Goal: Information Seeking & Learning: Learn about a topic

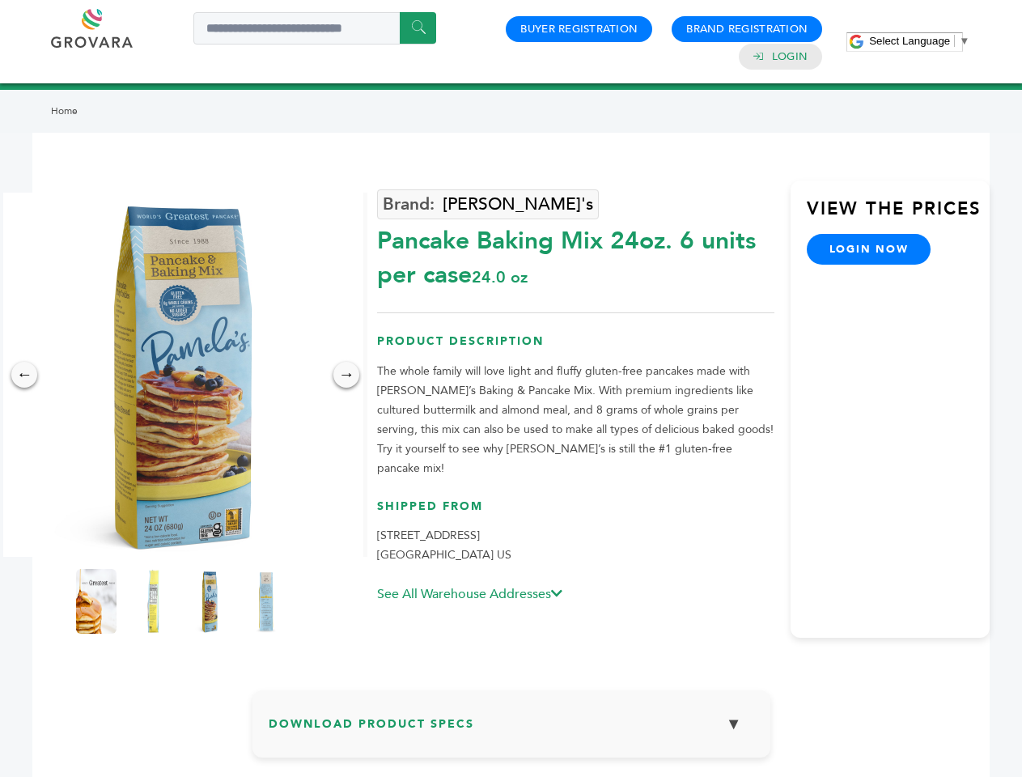
click at [919, 40] on span "Select Language" at bounding box center [909, 41] width 81 height 12
click at [181, 375] on img at bounding box center [181, 375] width 364 height 364
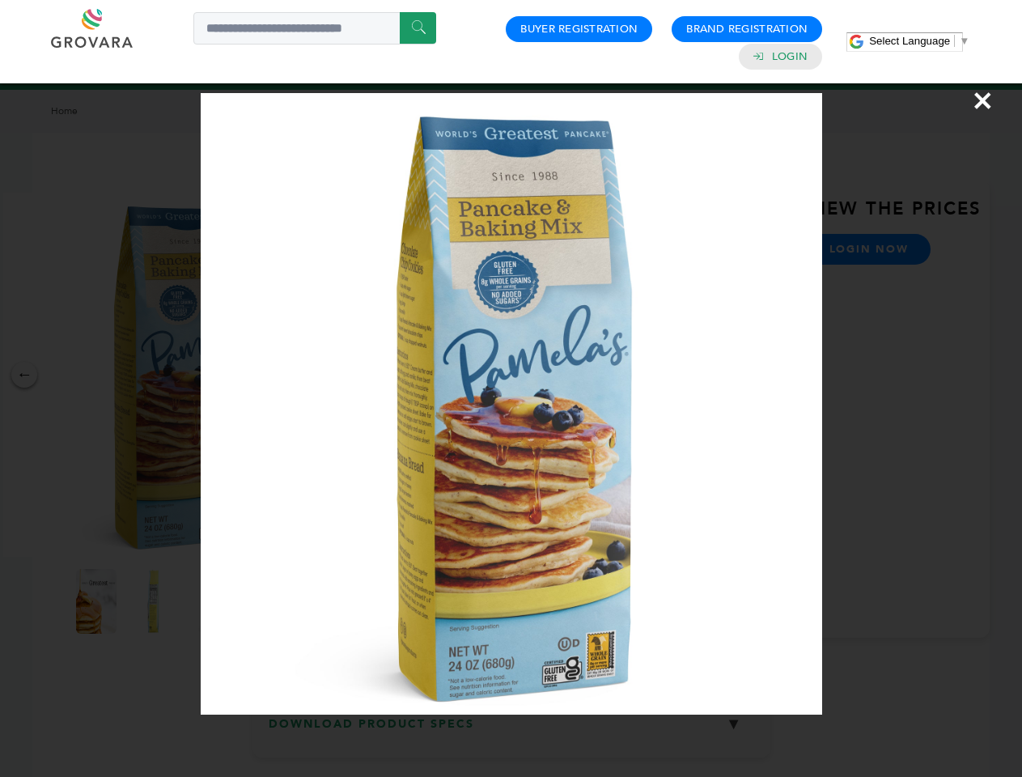
click at [24, 375] on div "×" at bounding box center [511, 388] width 1022 height 777
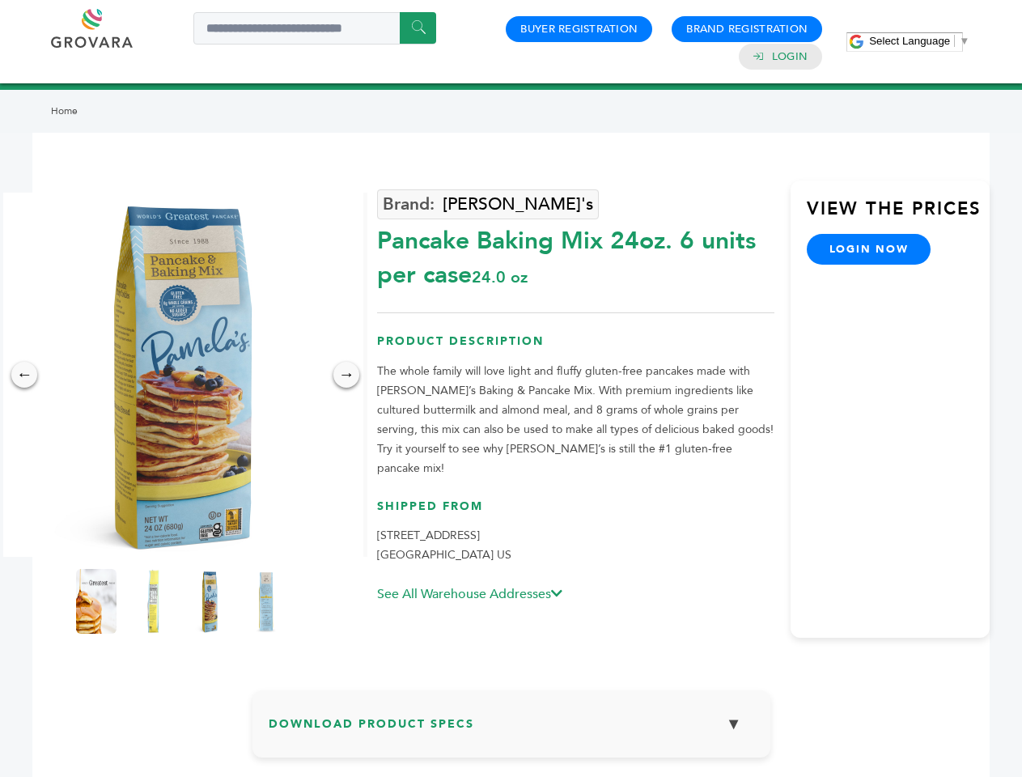
click at [346, 375] on div "→" at bounding box center [346, 375] width 26 height 26
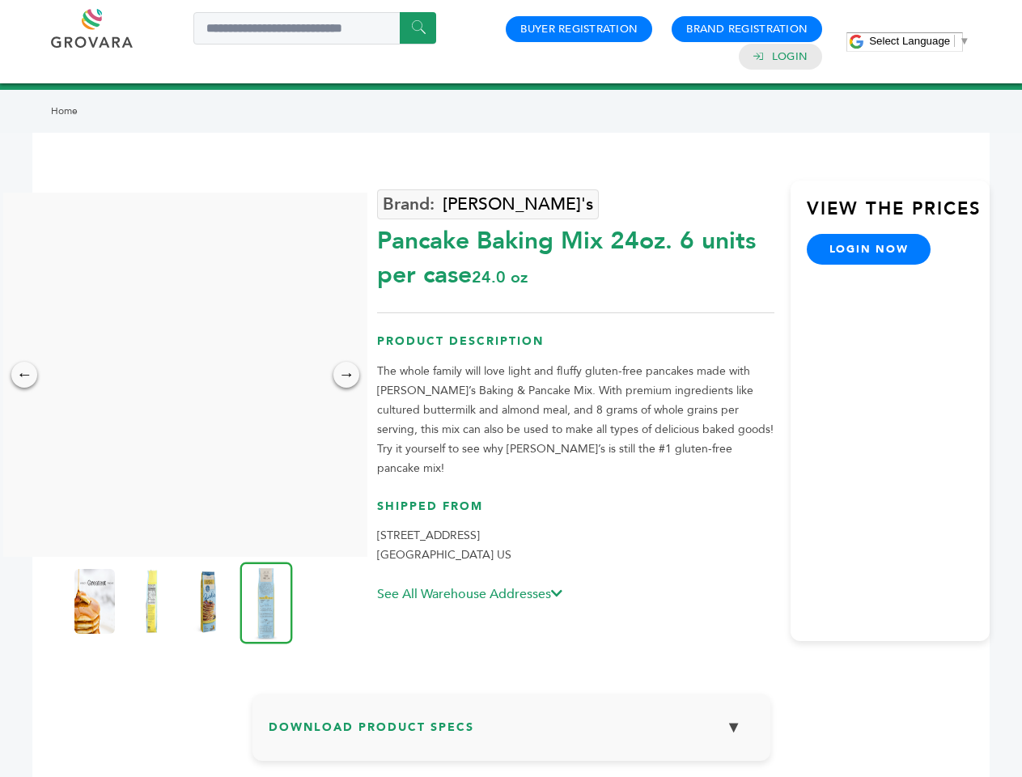
click at [96, 601] on img at bounding box center [94, 601] width 40 height 65
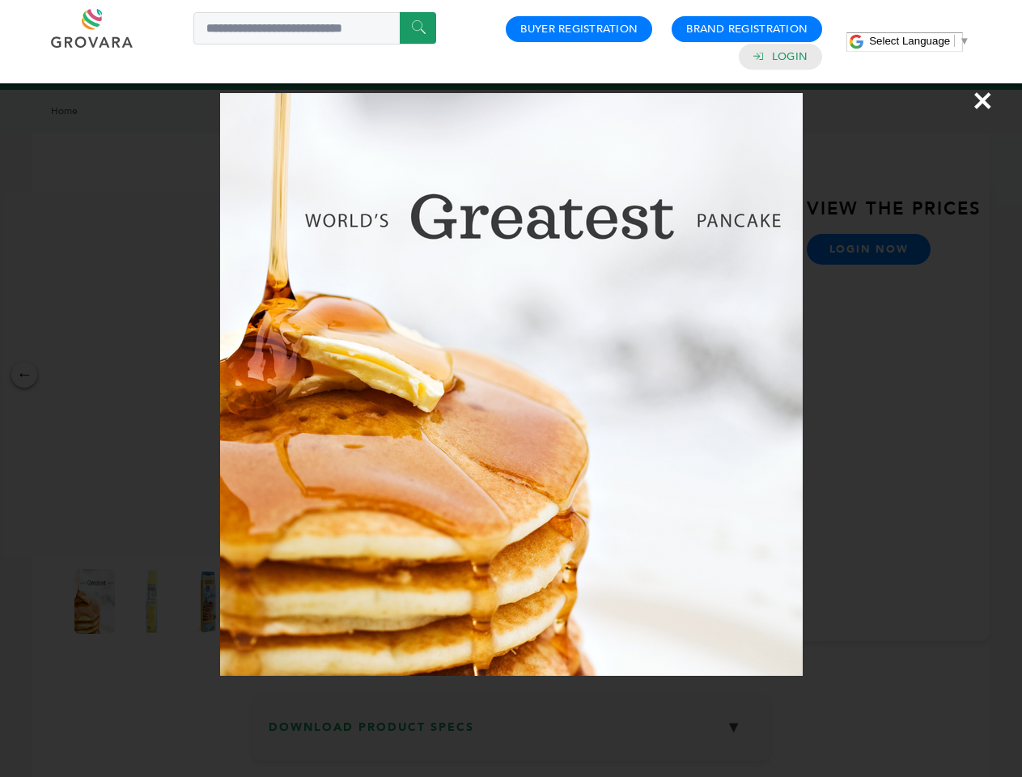
click at [153, 601] on div "×" at bounding box center [511, 388] width 1022 height 777
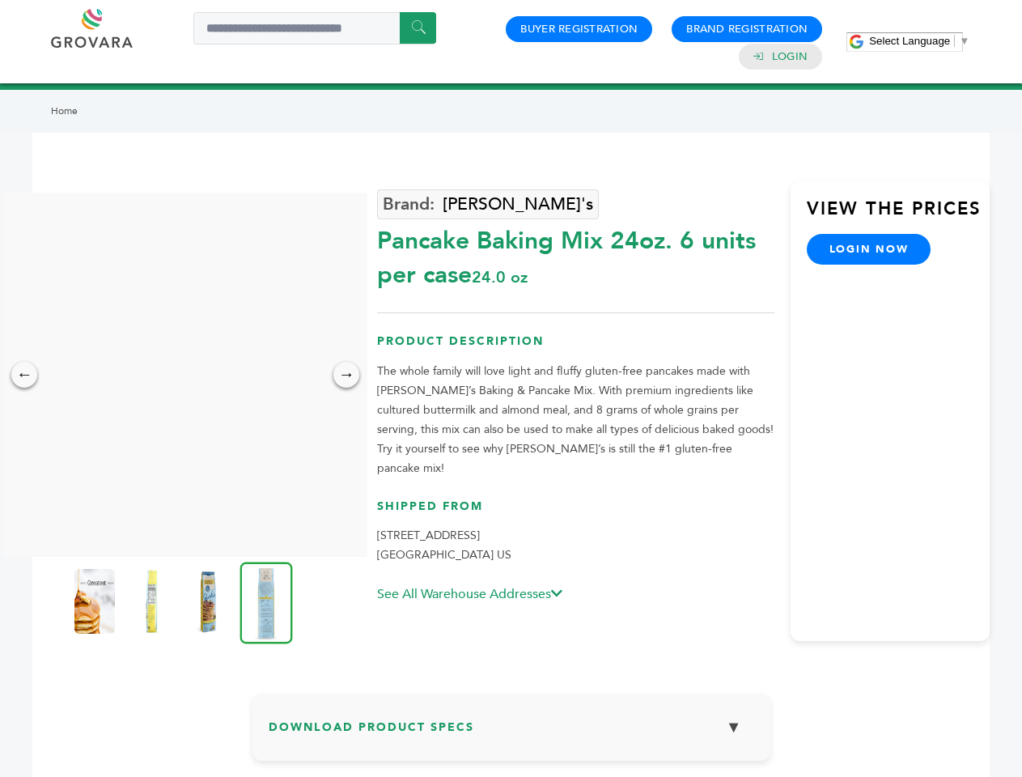
click at [210, 601] on img at bounding box center [208, 601] width 40 height 65
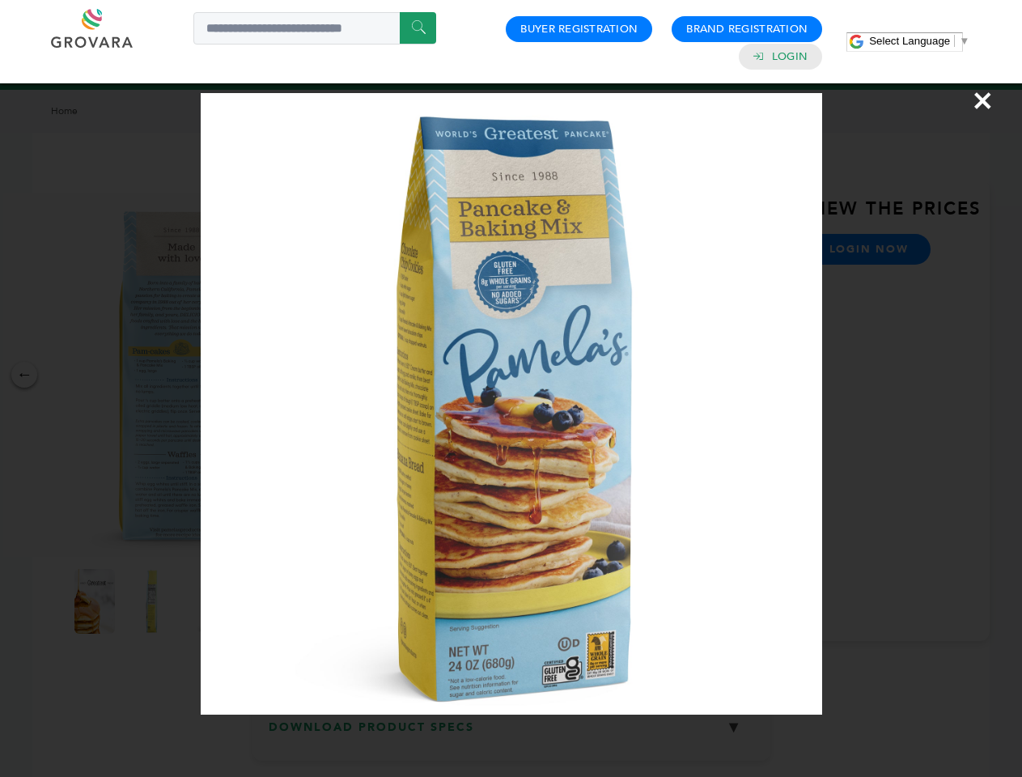
click at [0, 0] on img at bounding box center [0, 0] width 0 height 0
click at [511, 730] on div "×" at bounding box center [511, 388] width 1022 height 777
